Goal: Use online tool/utility: Utilize a website feature to perform a specific function

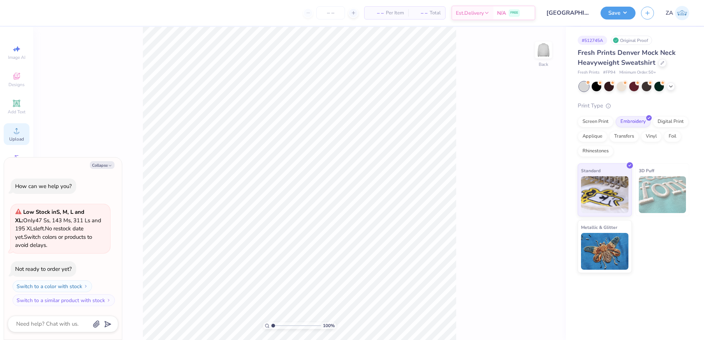
click at [25, 130] on div "Upload" at bounding box center [17, 134] width 26 height 22
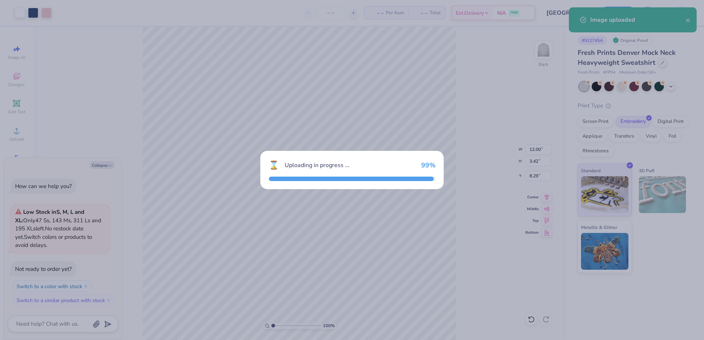
type textarea "x"
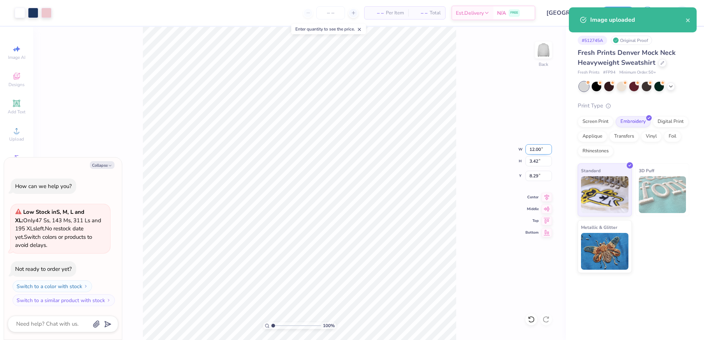
drag, startPoint x: 529, startPoint y: 149, endPoint x: 542, endPoint y: 148, distance: 13.3
click at [542, 148] on input "12.00" at bounding box center [539, 149] width 27 height 10
type input "10.00"
type textarea "x"
type input "2.85"
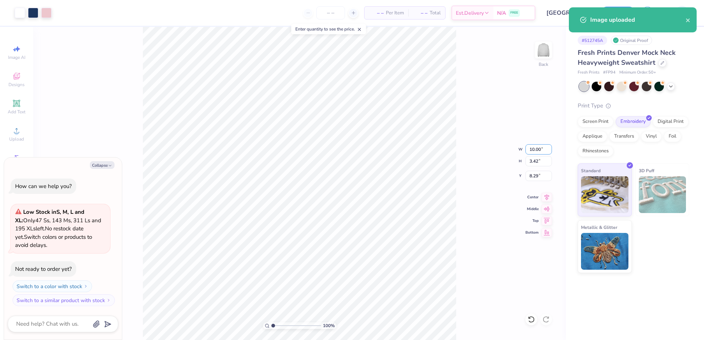
type input "8.57"
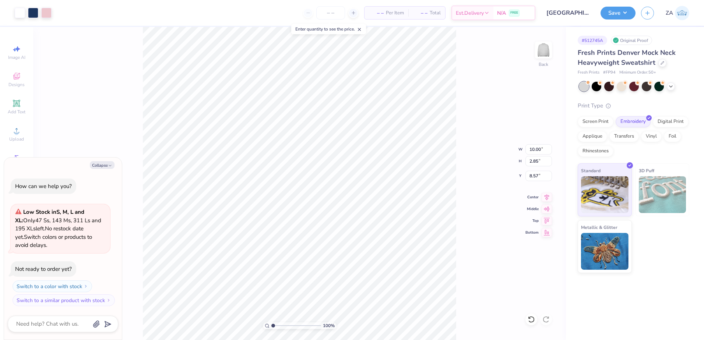
type textarea "x"
drag, startPoint x: 535, startPoint y: 174, endPoint x: 541, endPoint y: 174, distance: 5.5
click at [541, 174] on input "8.57" at bounding box center [539, 176] width 27 height 10
type input "3.00"
click at [608, 14] on button "Save" at bounding box center [618, 12] width 35 height 13
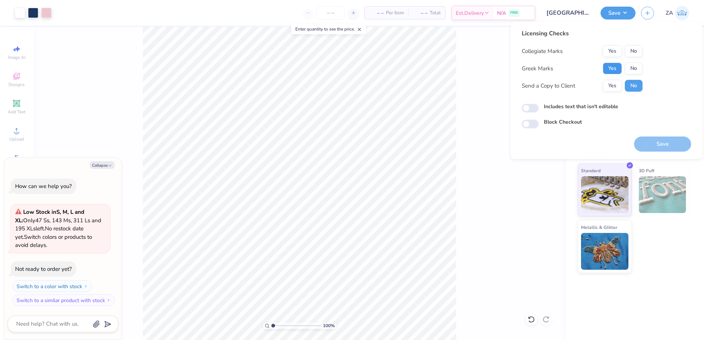
click at [612, 66] on button "Yes" at bounding box center [612, 69] width 19 height 12
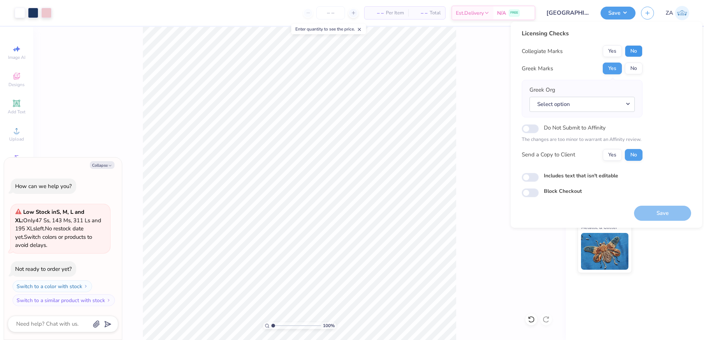
click at [630, 48] on button "No" at bounding box center [634, 51] width 18 height 12
click at [600, 105] on button "Select option" at bounding box center [582, 104] width 105 height 15
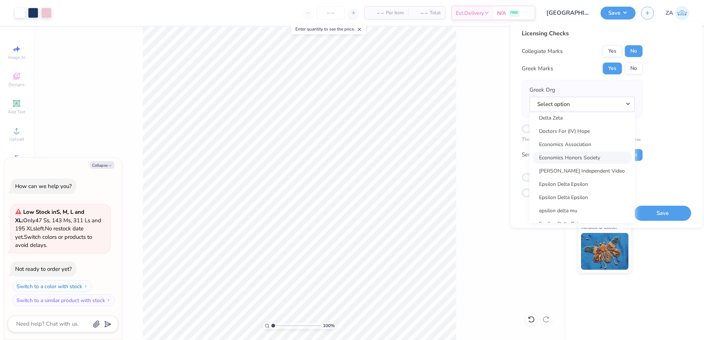
scroll to position [1989, 0]
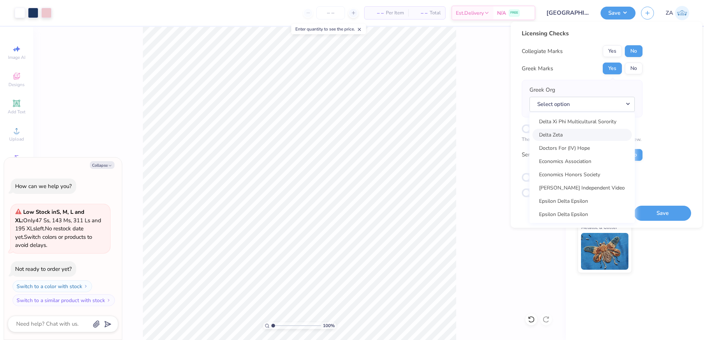
click at [568, 136] on link "Delta Zeta" at bounding box center [582, 135] width 99 height 12
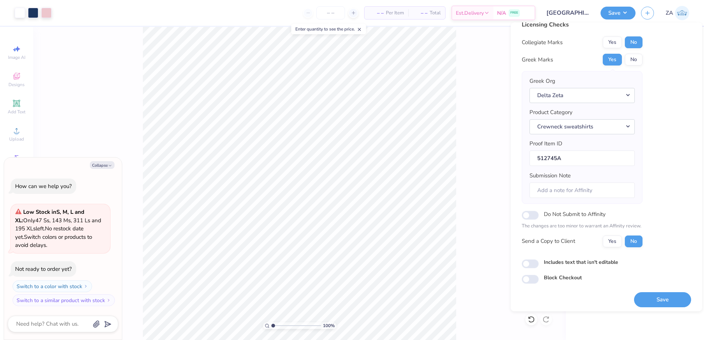
scroll to position [13, 0]
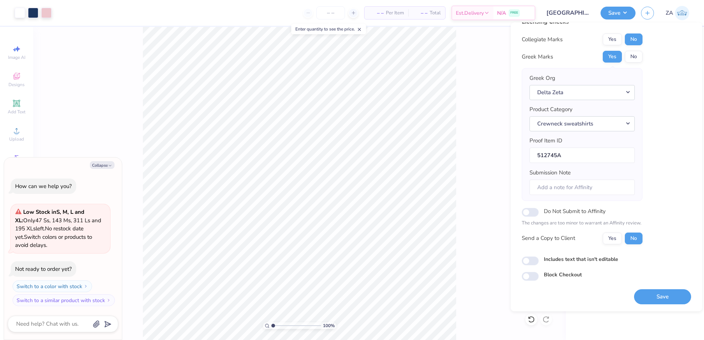
click at [657, 295] on button "Save" at bounding box center [662, 296] width 57 height 15
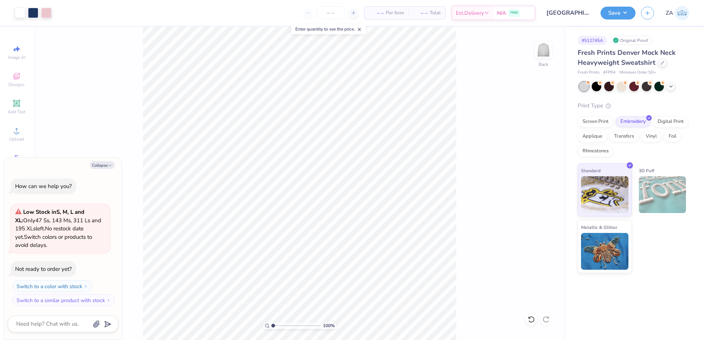
type textarea "x"
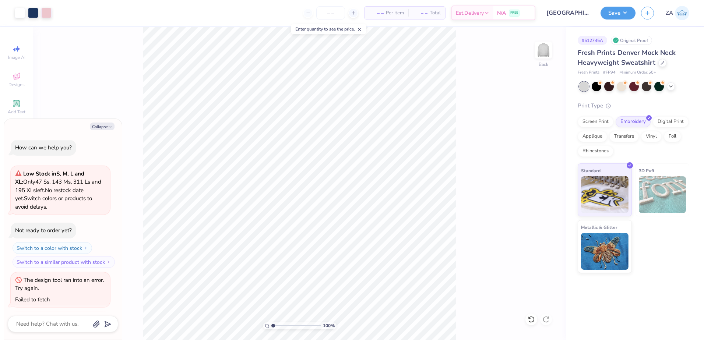
scroll to position [41, 0]
